Goal: Information Seeking & Learning: Learn about a topic

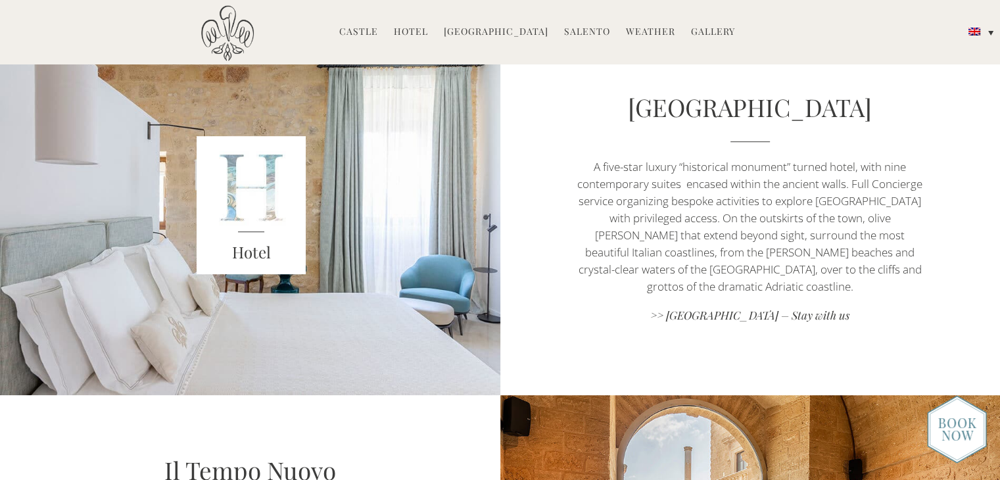
scroll to position [526, 0]
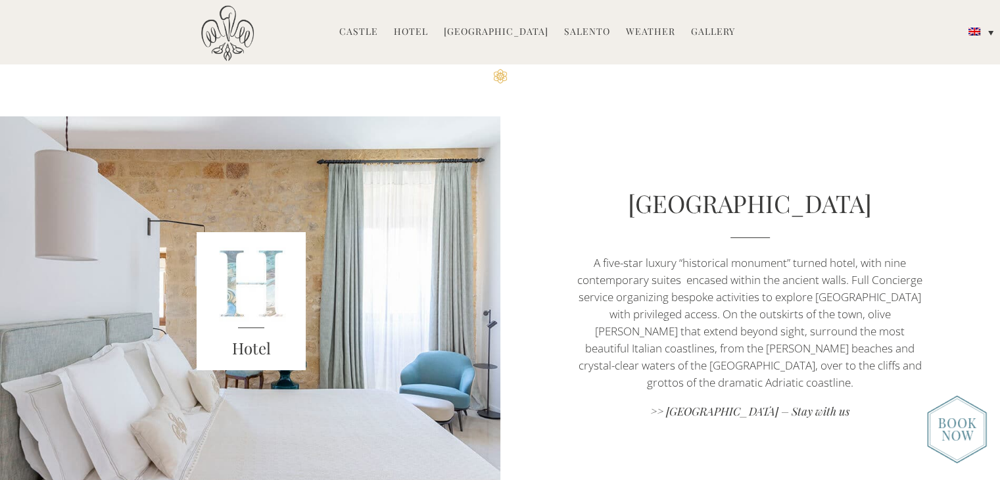
click at [255, 309] on img at bounding box center [251, 301] width 109 height 138
click at [766, 214] on link "[GEOGRAPHIC_DATA]" at bounding box center [750, 203] width 244 height 32
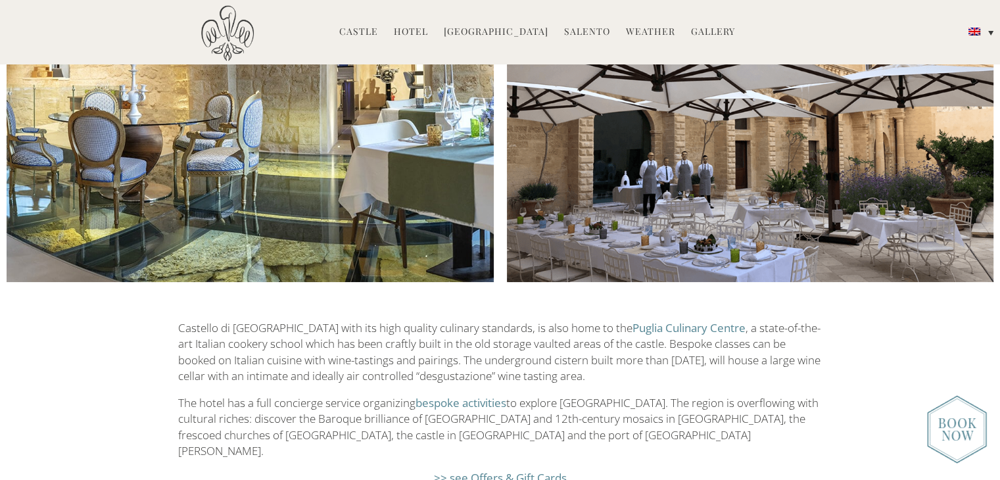
scroll to position [2236, 0]
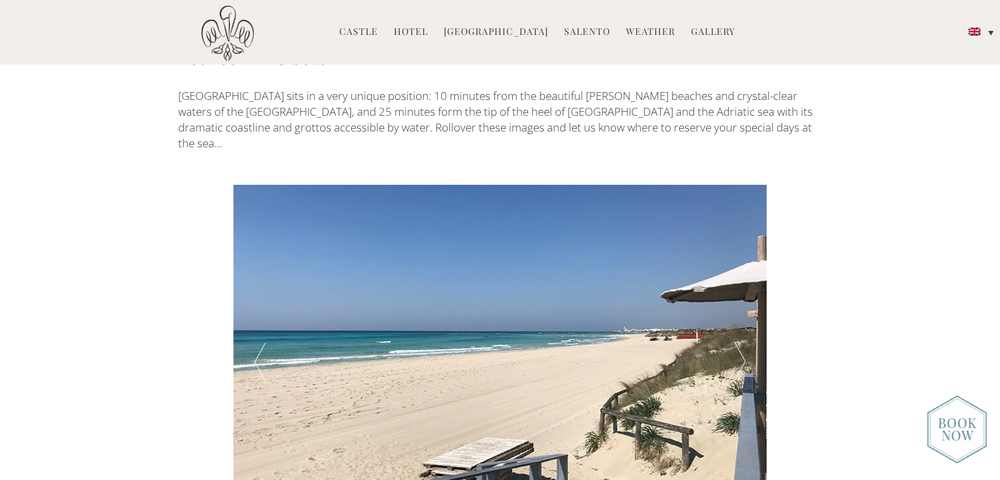
click at [422, 28] on link "Hotel" at bounding box center [411, 32] width 34 height 15
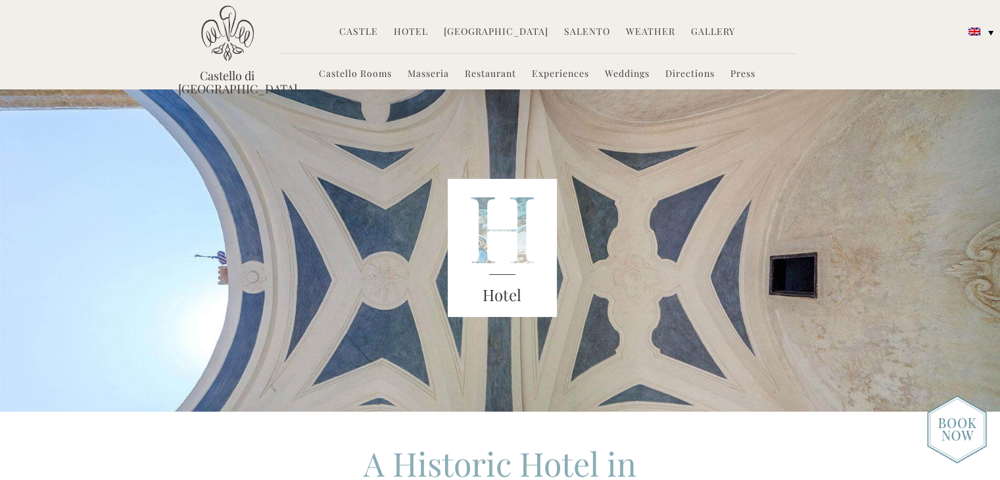
click at [339, 77] on link "Castello Rooms" at bounding box center [355, 74] width 73 height 15
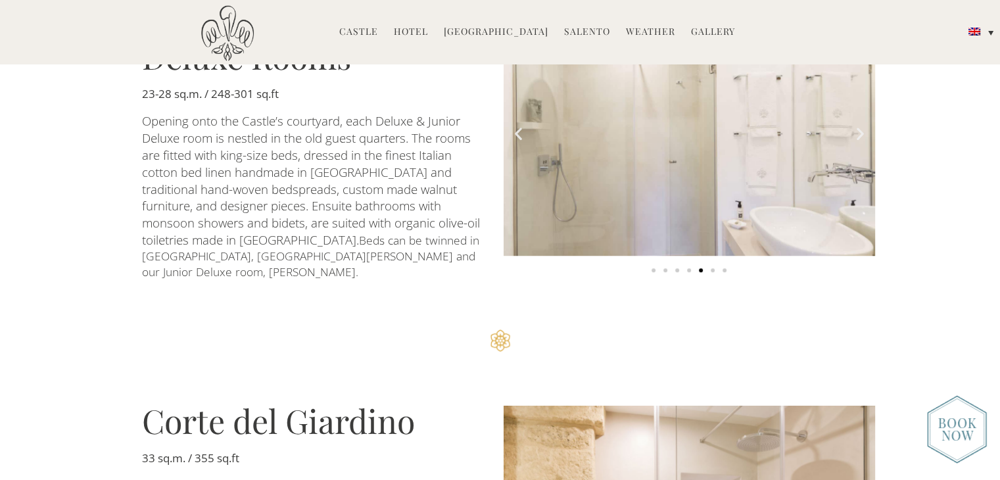
scroll to position [921, 0]
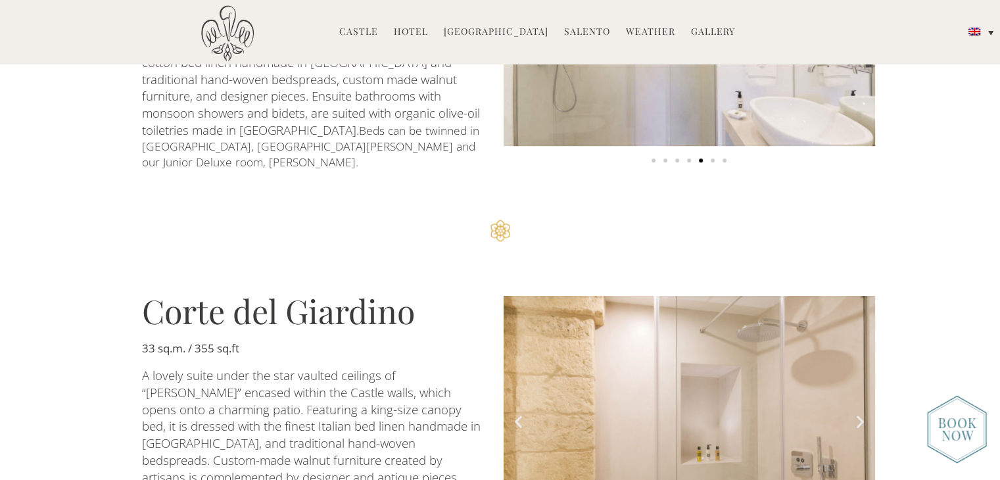
click at [964, 414] on img at bounding box center [957, 429] width 60 height 68
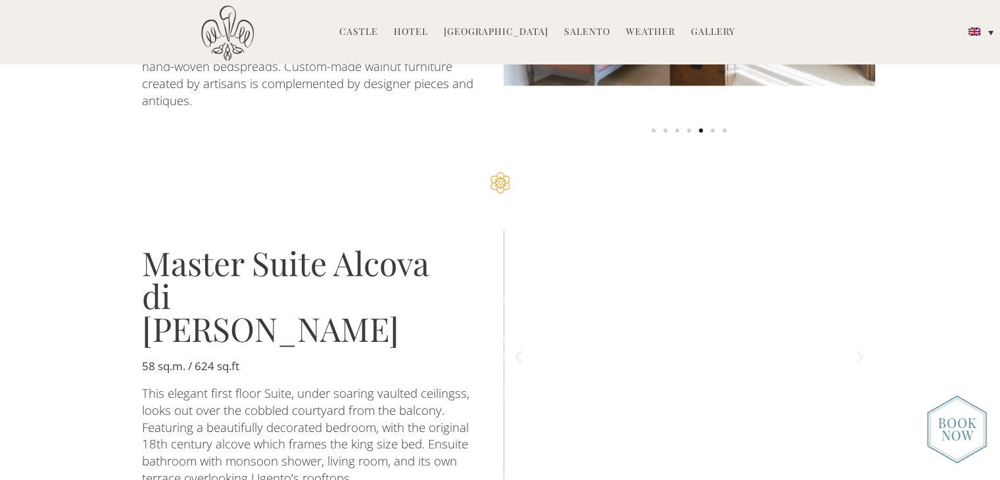
scroll to position [2105, 0]
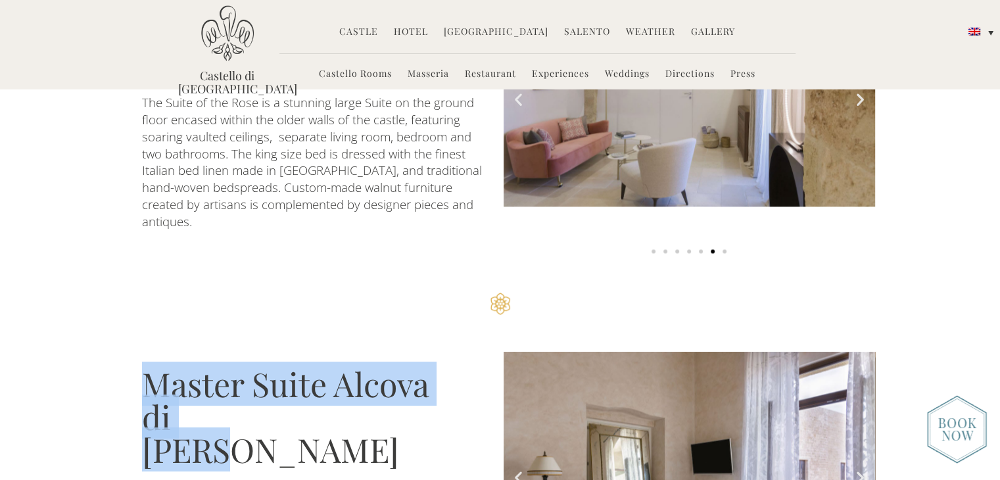
drag, startPoint x: 261, startPoint y: 318, endPoint x: 143, endPoint y: 280, distance: 124.6
click at [137, 351] on div "Master Suite Alcova di Diana 58 sq.m. / 624 sq.ft This elegant first floor Suit…" at bounding box center [313, 487] width 375 height 273
copy h3 "Master Suite Alcova di Diana"
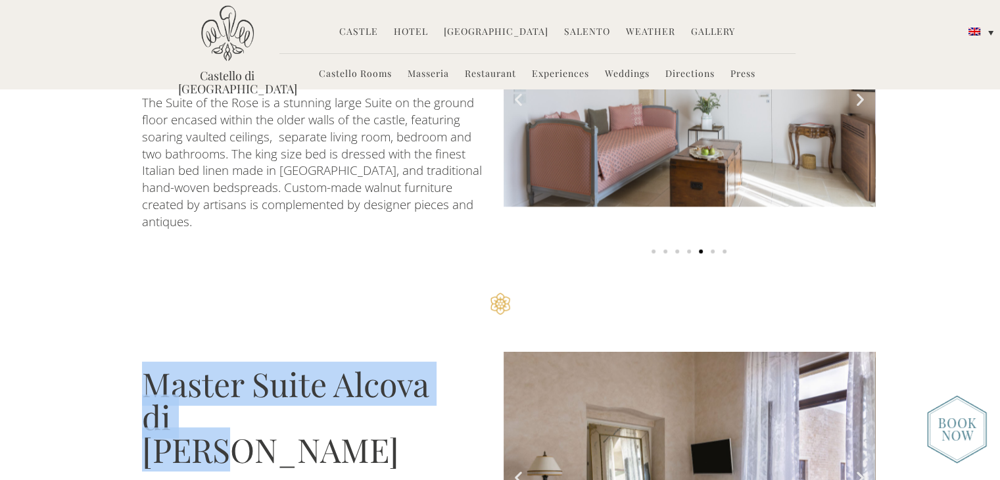
click at [271, 325] on section "Master Suite Alcova di Diana 58 sq.m. / 624 sq.ft This elegant first floor Suit…" at bounding box center [500, 488] width 1000 height 326
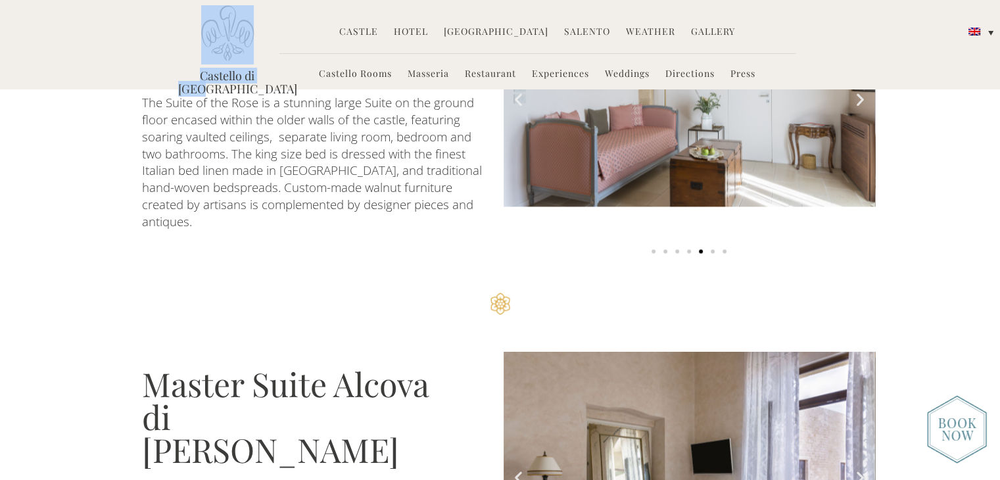
drag, startPoint x: 172, startPoint y: 71, endPoint x: 264, endPoint y: 72, distance: 92.1
click at [264, 72] on div "Castello di Ugento MENU Castle History Frescoes Museum Garden Family Timeline o…" at bounding box center [500, 49] width 664 height 88
click at [254, 151] on section "Master Suite della Rosa 48 sq.m. / 517 sq.ft The Suite of the Rose is a stunnin…" at bounding box center [500, 109] width 1000 height 353
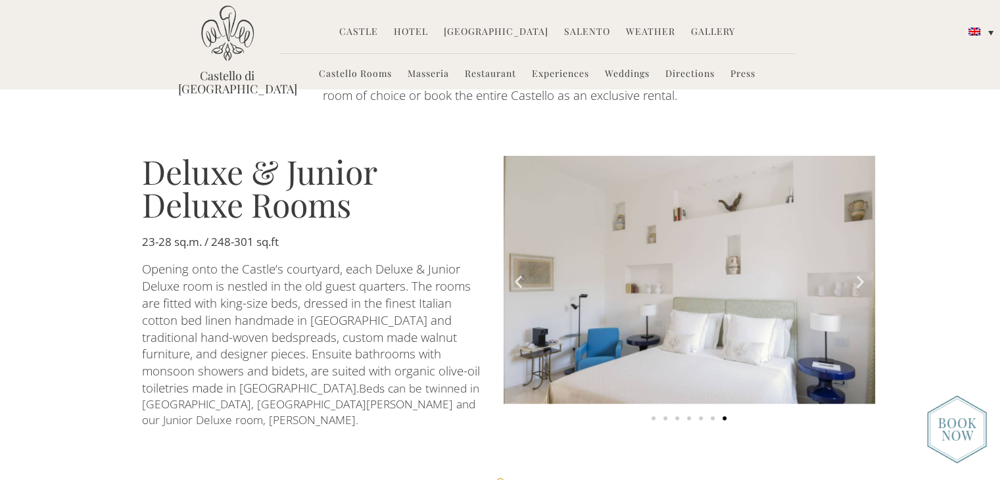
scroll to position [658, 0]
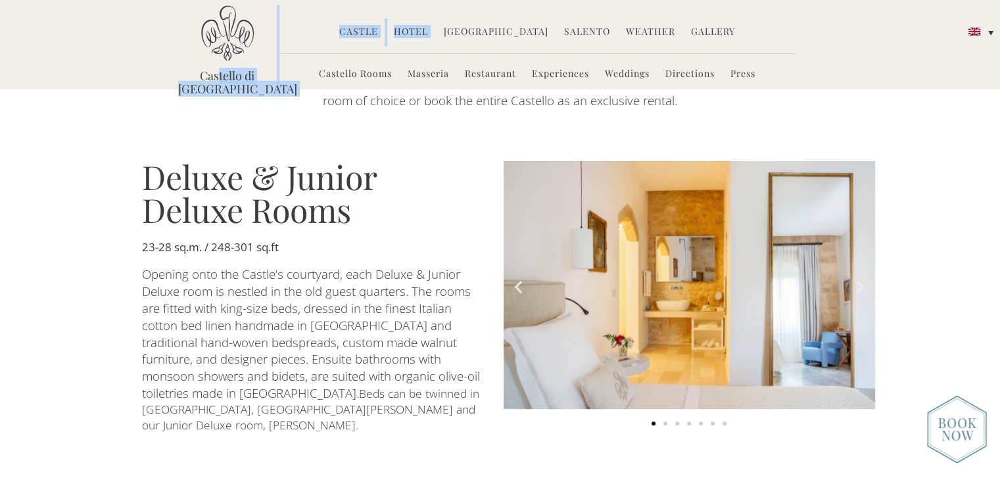
drag, startPoint x: 282, startPoint y: 77, endPoint x: 200, endPoint y: 76, distance: 81.6
click at [200, 76] on div "Castello di Ugento MENU Castle History Frescoes Museum Garden Family Timeline o…" at bounding box center [500, 49] width 664 height 88
click at [235, 95] on div "Castello di Ugento is a unique historic boutique hotel — a contemporary hideawa…" at bounding box center [500, 71] width 570 height 82
drag, startPoint x: 278, startPoint y: 76, endPoint x: 249, endPoint y: 74, distance: 28.4
click at [249, 74] on div "Castello di Ugento MENU Castle History Frescoes Museum Garden Family Timeline o…" at bounding box center [500, 49] width 664 height 88
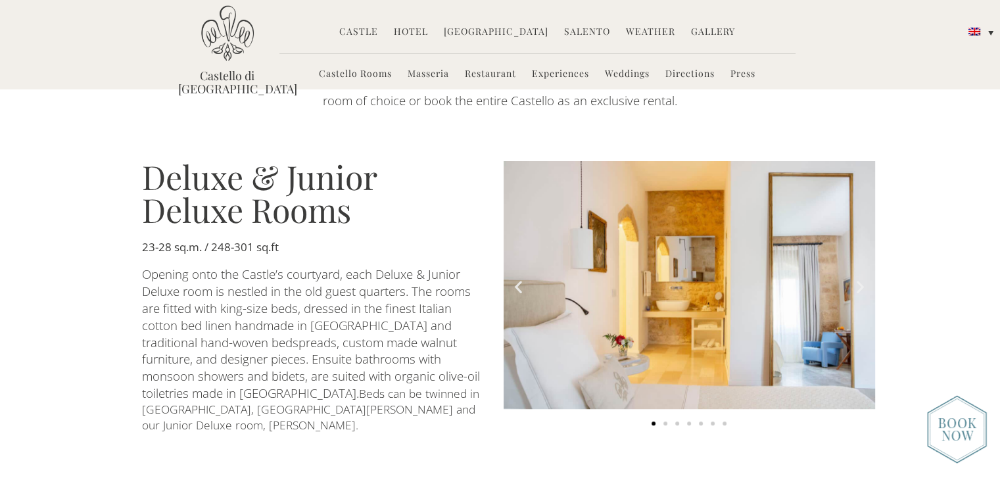
click at [174, 76] on div "Castello di Ugento MENU Castle History Frescoes Museum Garden Family Timeline o…" at bounding box center [500, 49] width 664 height 88
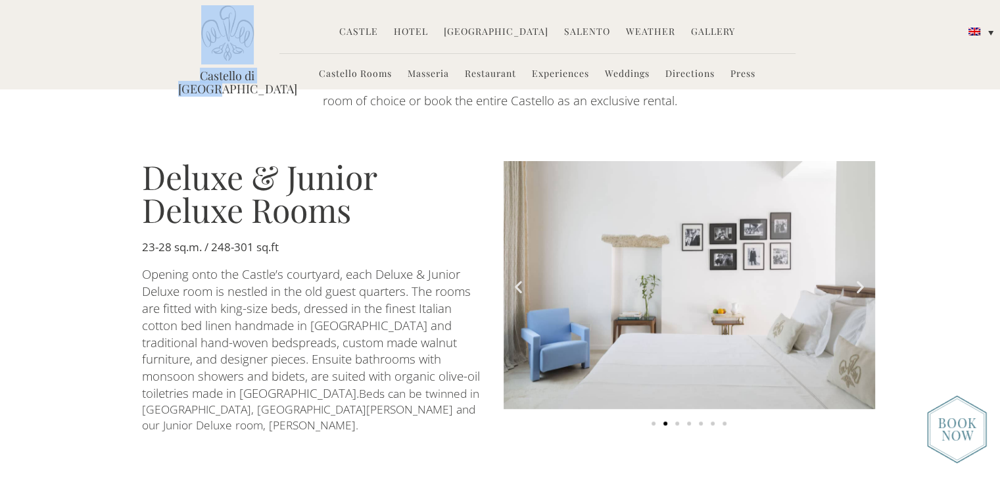
drag, startPoint x: 173, startPoint y: 74, endPoint x: 274, endPoint y: 78, distance: 100.7
click at [274, 78] on div "Castello di Ugento MENU Castle History Frescoes Museum Garden Family Timeline o…" at bounding box center [500, 49] width 664 height 88
copy div "Castello di [GEOGRAPHIC_DATA]"
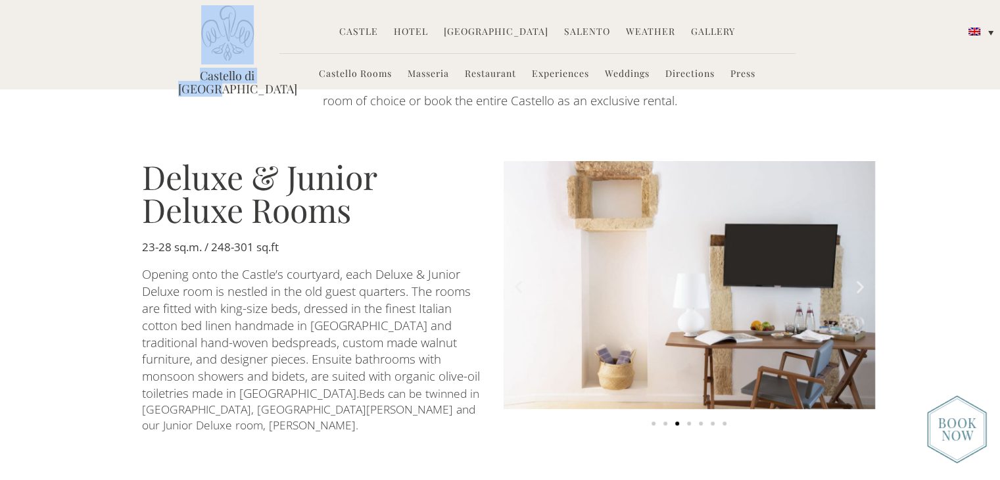
click at [203, 37] on img at bounding box center [227, 33] width 53 height 56
